Goal: Task Accomplishment & Management: Manage account settings

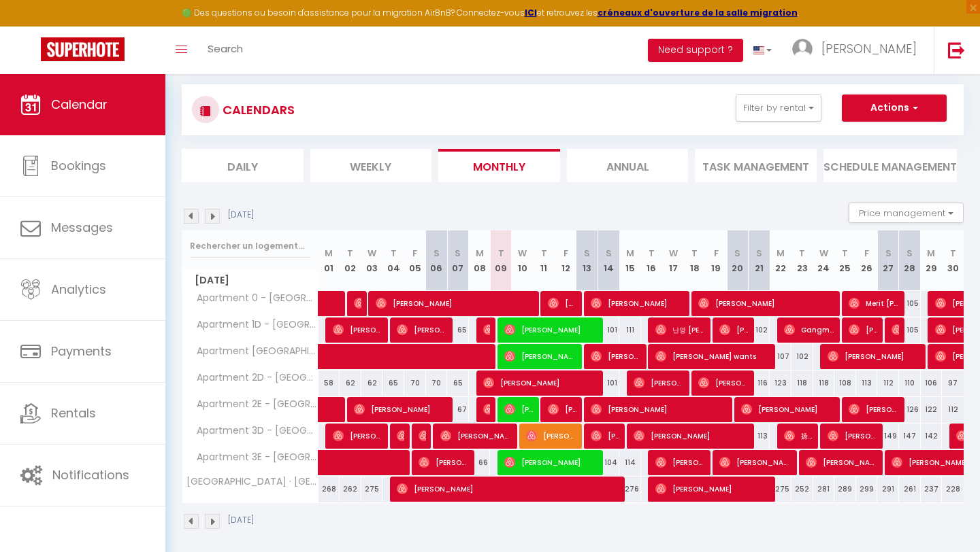
scroll to position [77, 0]
click at [552, 306] on img at bounding box center [553, 303] width 11 height 11
select select "OK"
select select "0"
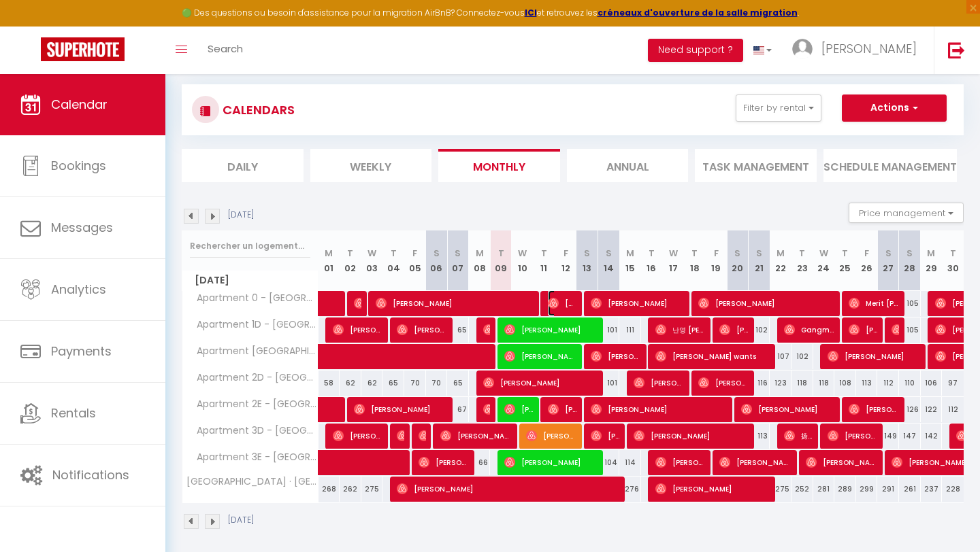
select select "0"
select select "1"
select select
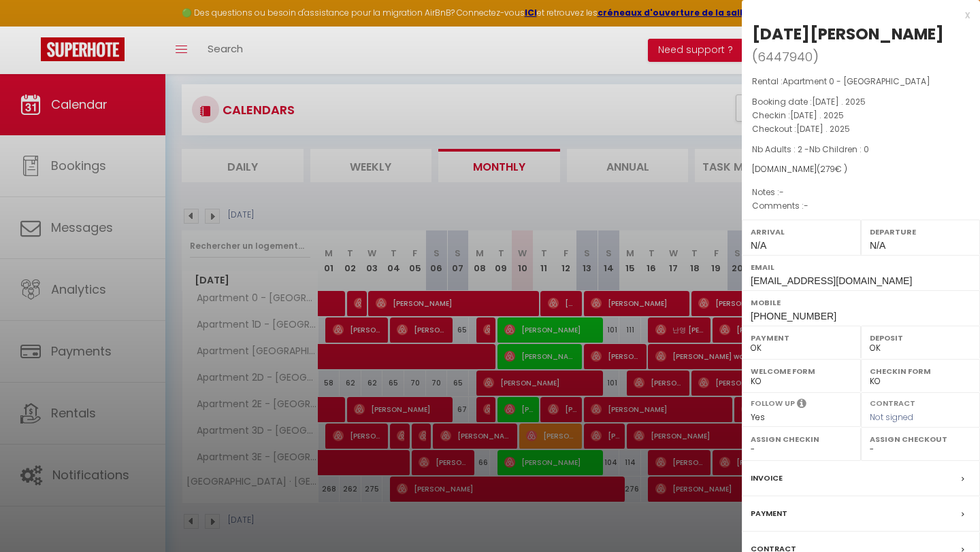
click at [970, 18] on div "x [DATE][PERSON_NAME] ( 6447940 ) Rental : Apartment 0 - [GEOGRAPHIC_DATA] Book…" at bounding box center [861, 328] width 238 height 656
click at [970, 14] on div "x [DATE][PERSON_NAME] ( 6447940 ) Rental : Apartment 0 - [GEOGRAPHIC_DATA] Book…" at bounding box center [861, 328] width 238 height 656
click at [631, 44] on div at bounding box center [490, 276] width 980 height 552
